Goal: Find specific page/section: Find specific page/section

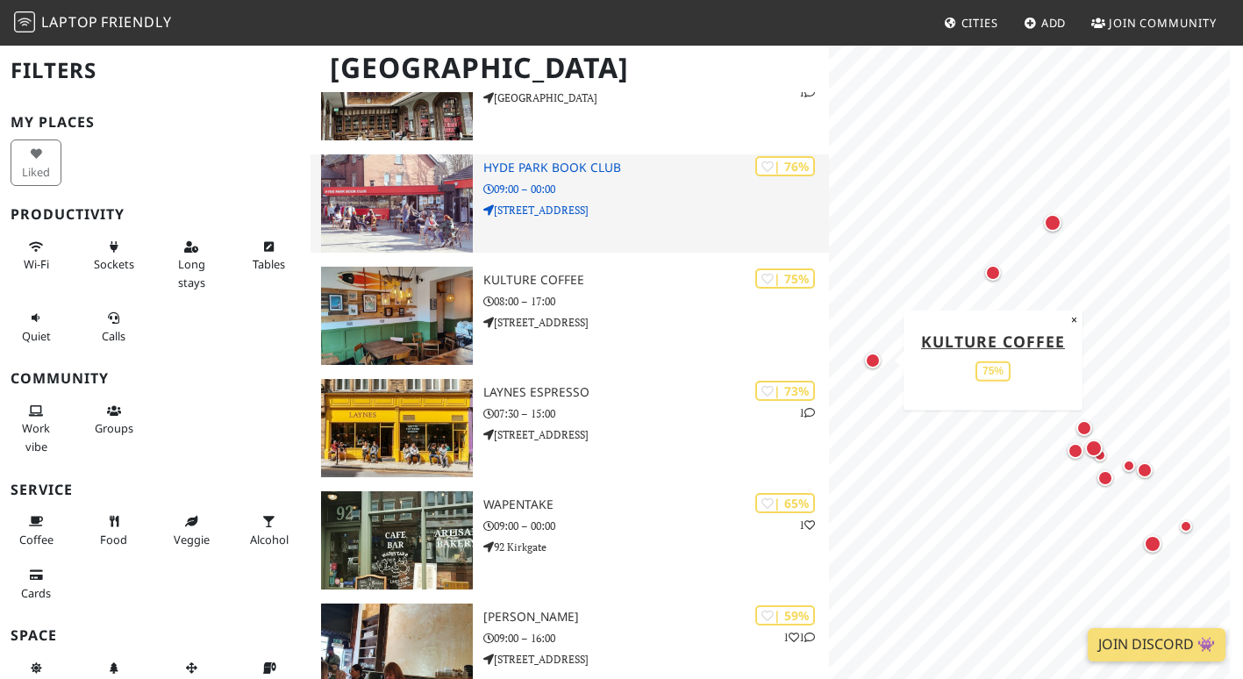
scroll to position [569, 0]
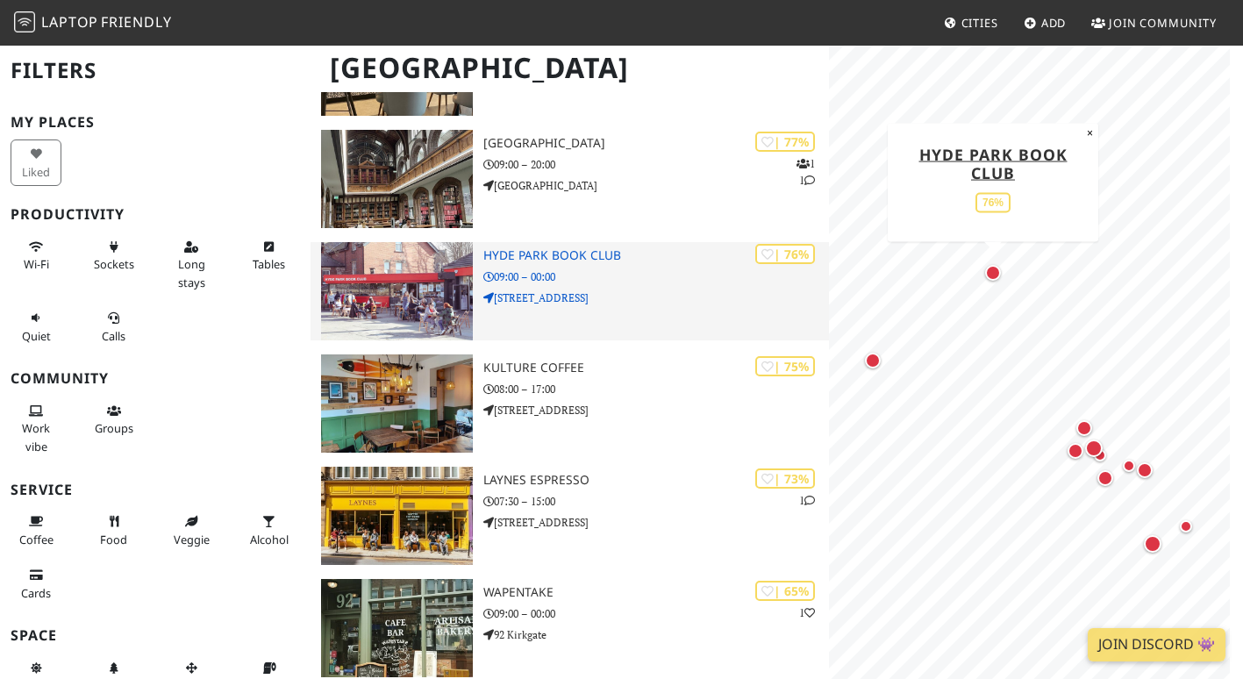
click at [577, 244] on div "| 76% Hyde Park Book Club 09:00 – 00:00 [STREET_ADDRESS]" at bounding box center [656, 291] width 346 height 98
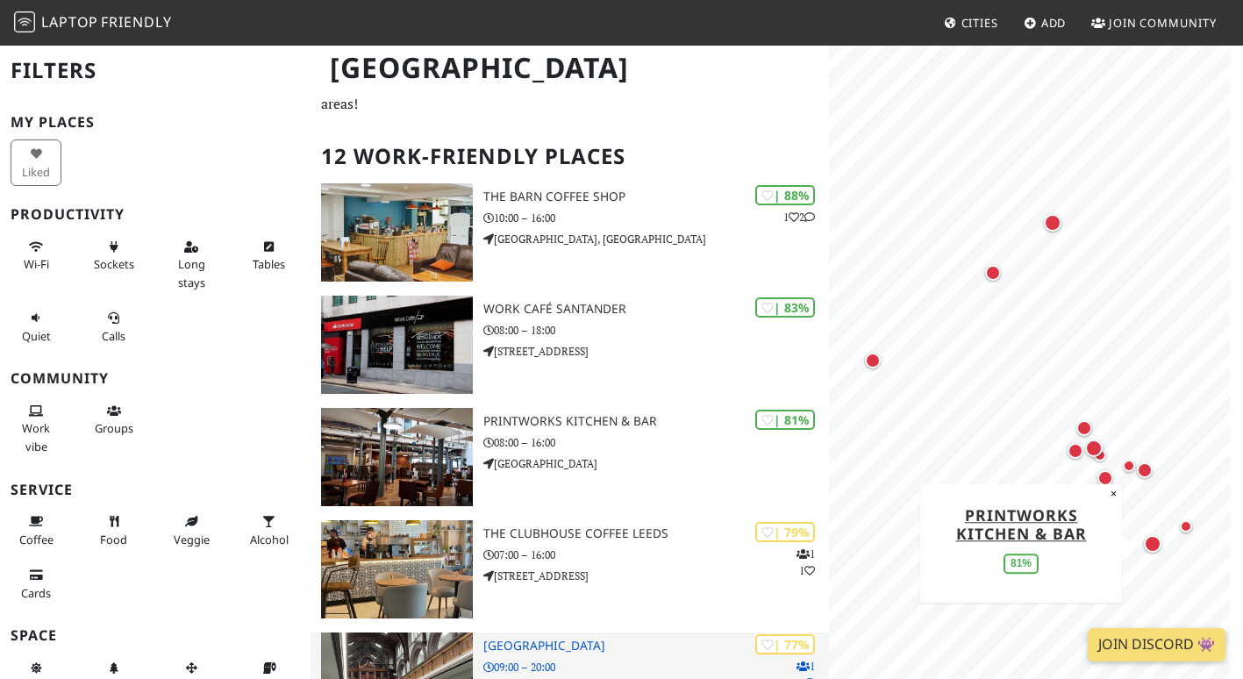
scroll to position [43, 0]
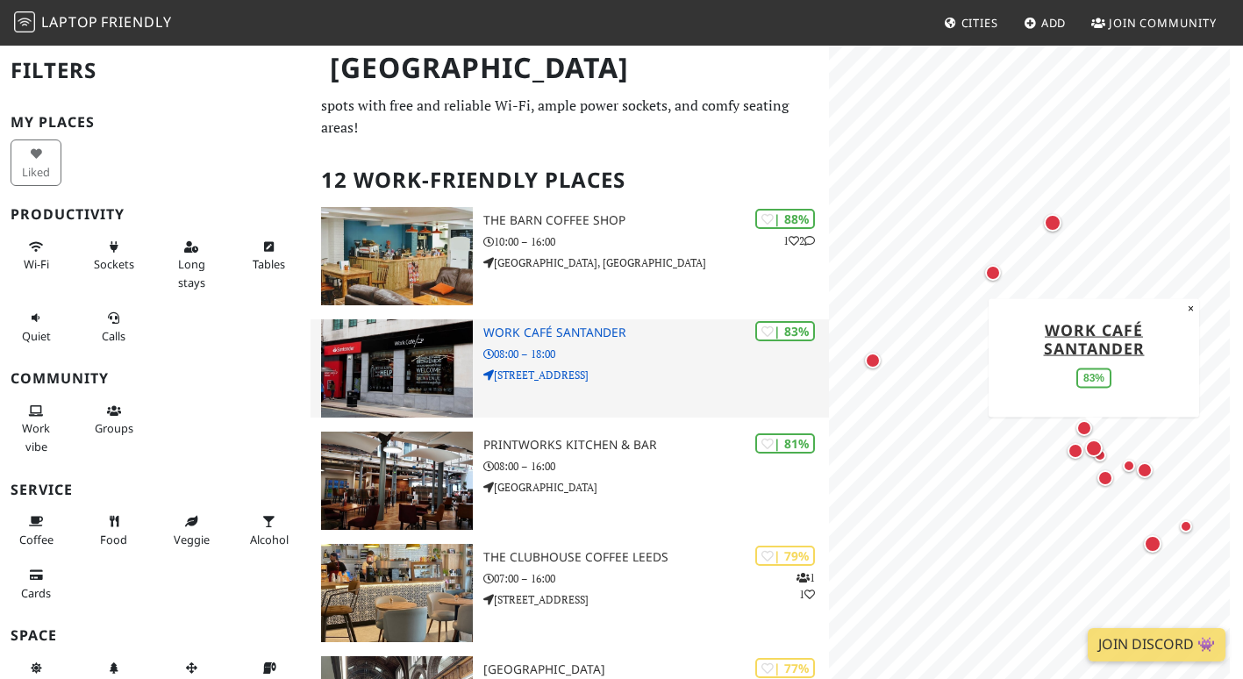
click at [443, 361] on img at bounding box center [397, 368] width 152 height 98
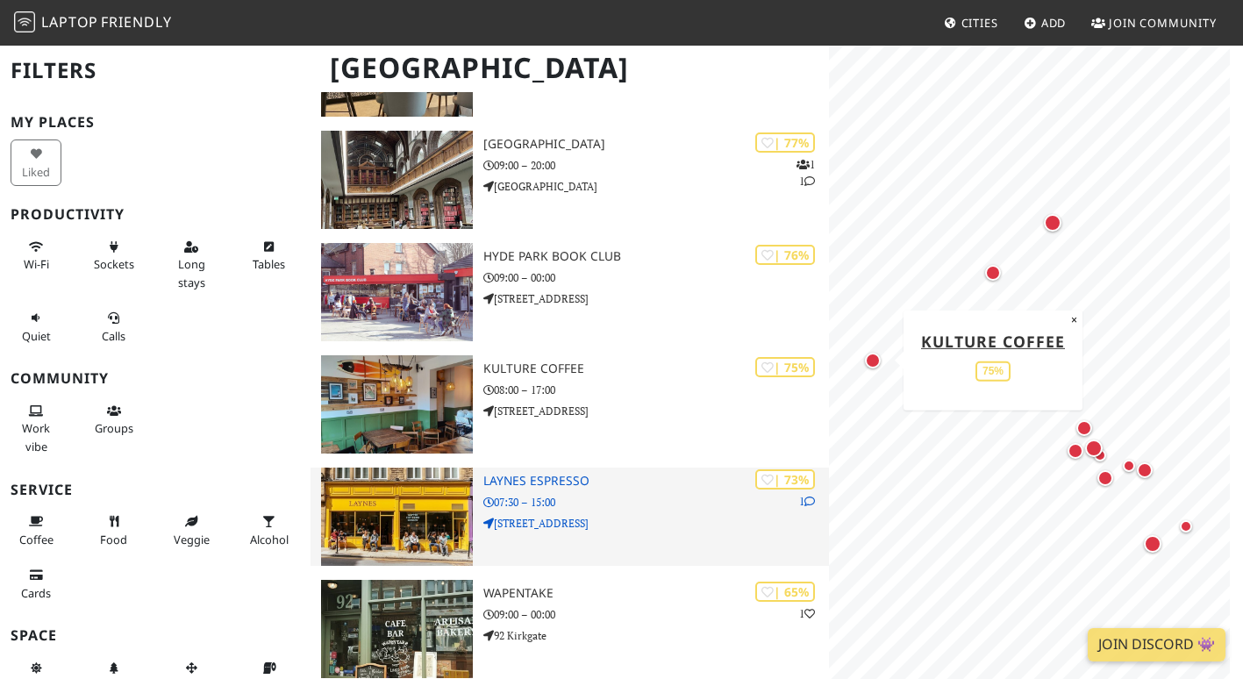
scroll to position [569, 0]
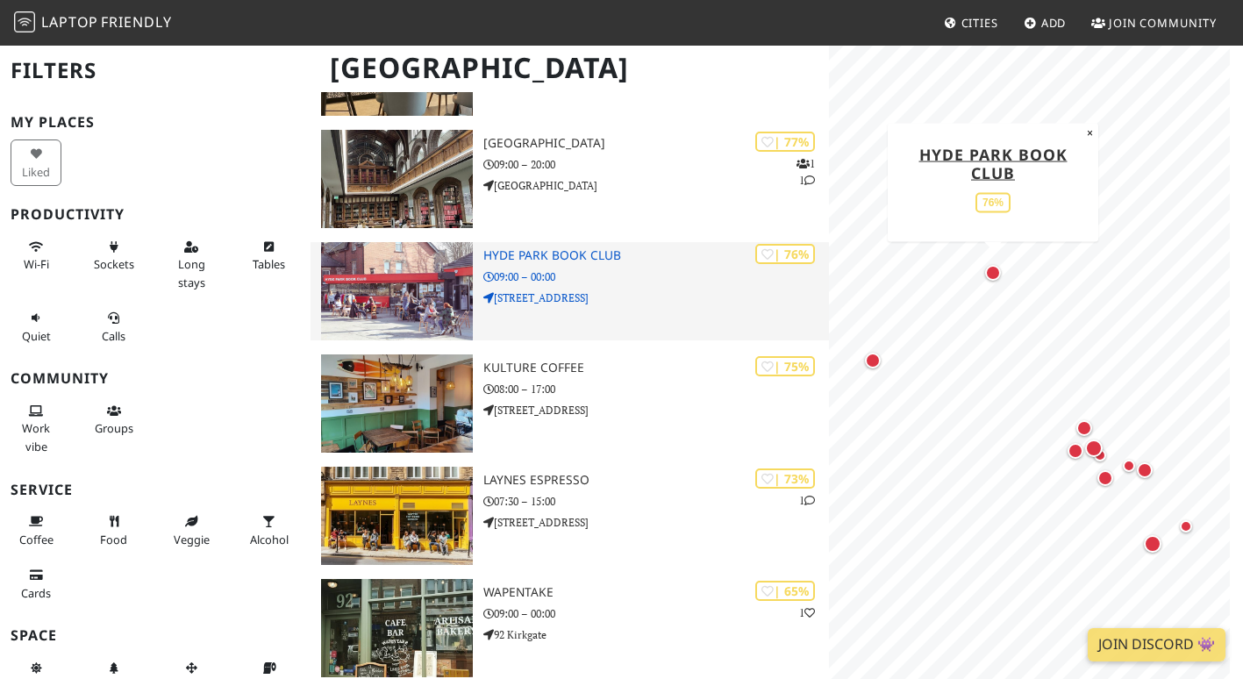
click at [462, 274] on img at bounding box center [397, 291] width 152 height 98
